Goal: Information Seeking & Learning: Learn about a topic

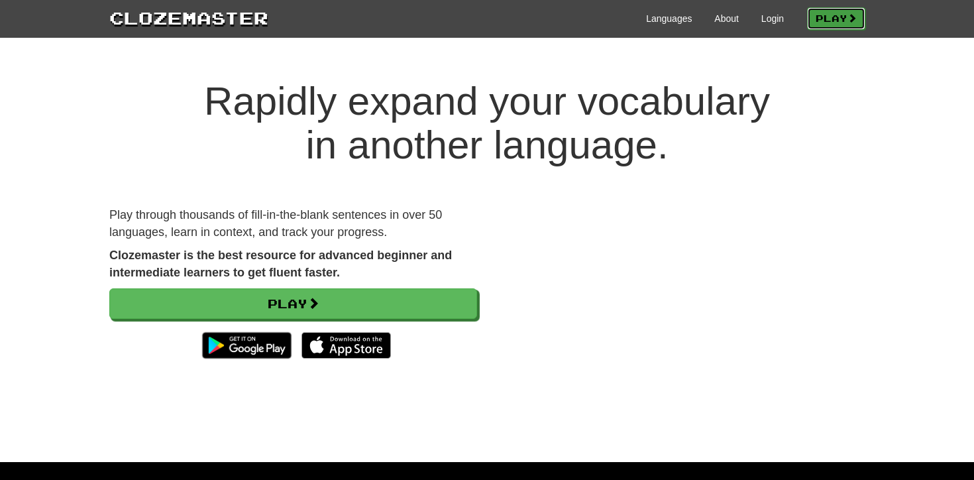
click at [830, 17] on link "Play" at bounding box center [836, 18] width 58 height 23
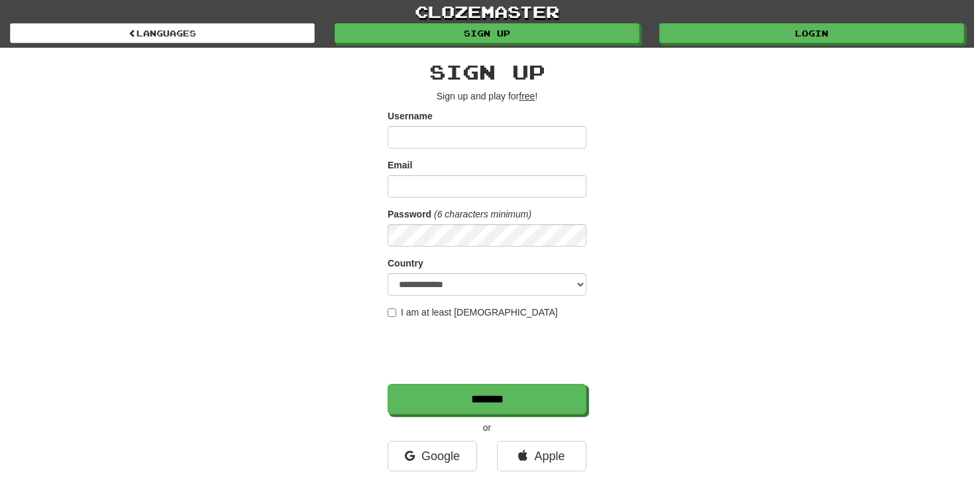
click at [522, 147] on input "Username" at bounding box center [487, 137] width 199 height 23
click at [523, 144] on input "Username" at bounding box center [487, 137] width 199 height 23
click at [628, 104] on div "**********" at bounding box center [487, 279] width 776 height 463
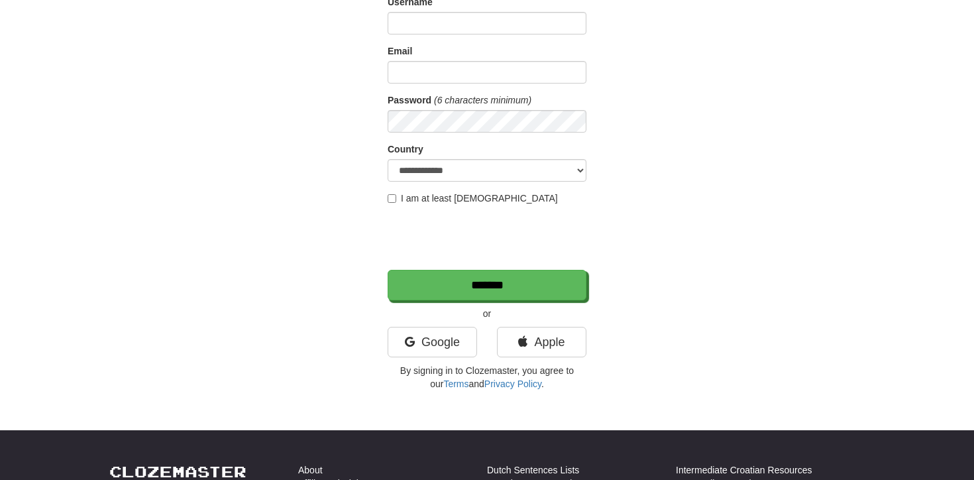
scroll to position [430, 0]
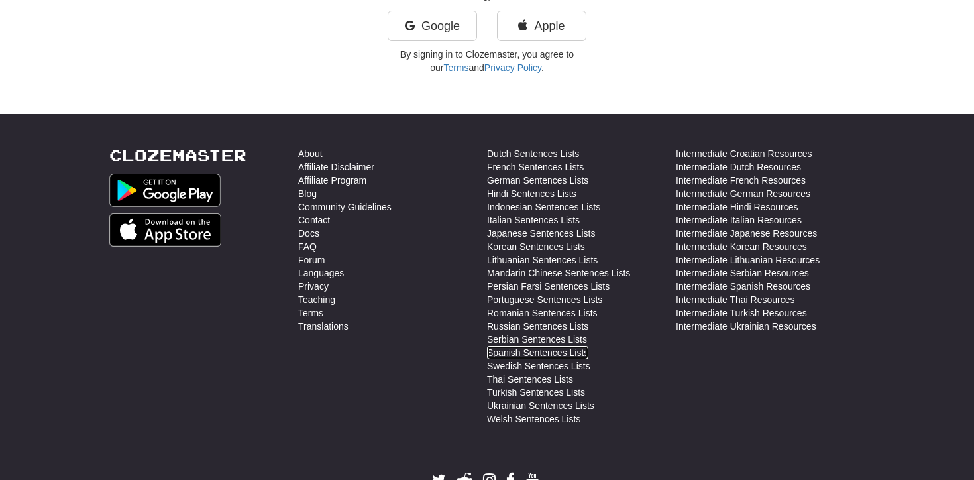
click at [538, 349] on link "Spanish Sentences Lists" at bounding box center [537, 352] width 101 height 13
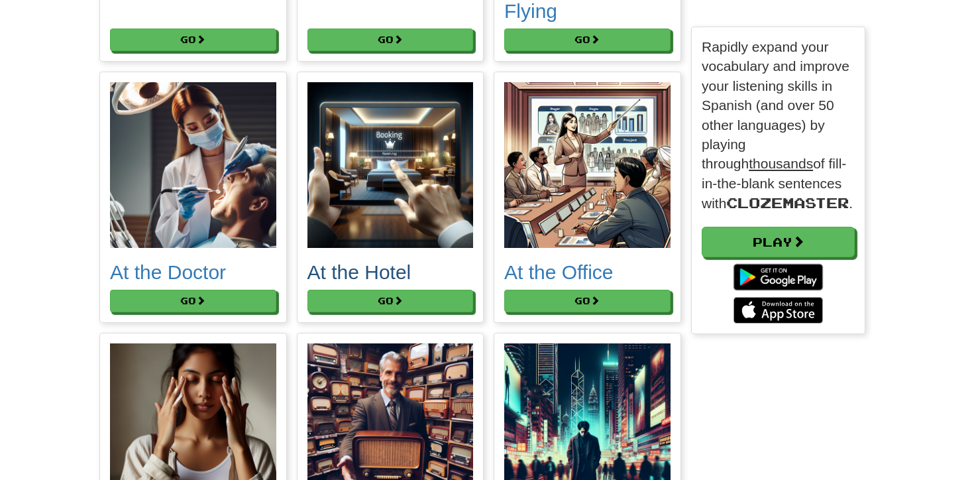
scroll to position [746, 0]
